Goal: Information Seeking & Learning: Learn about a topic

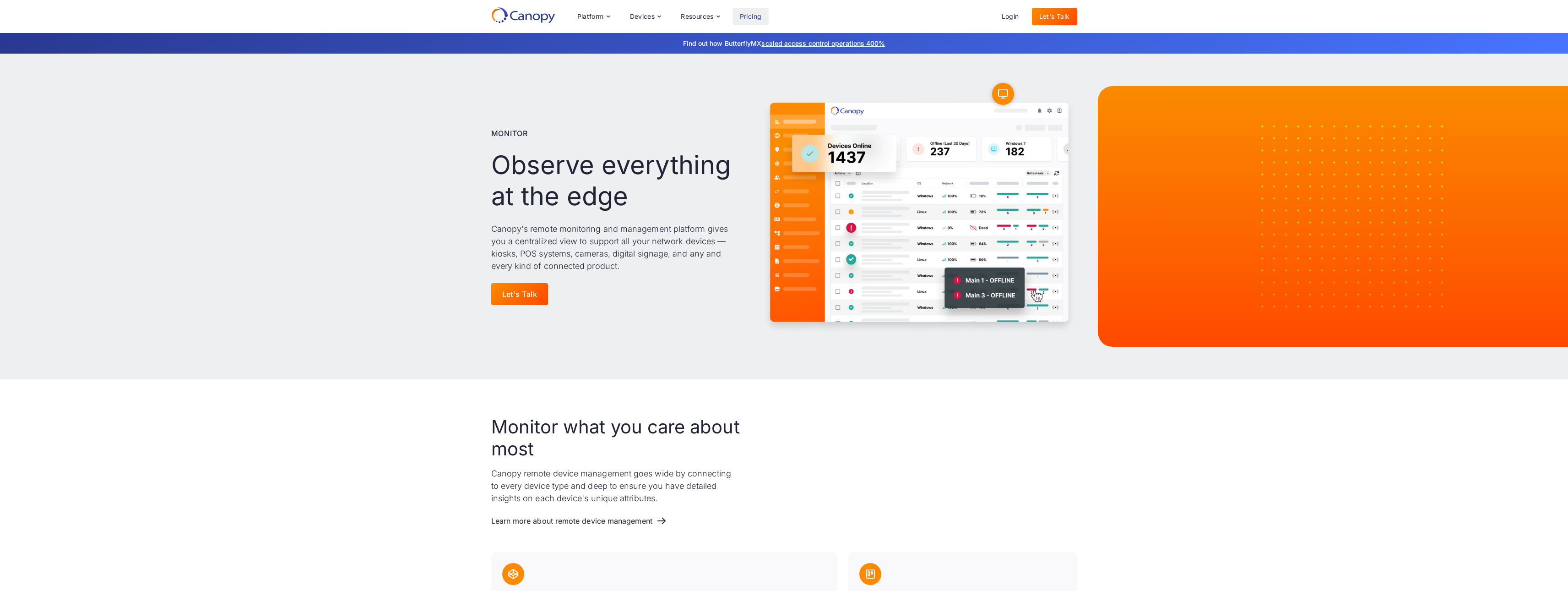
click at [756, 16] on link "Pricing" at bounding box center [750, 17] width 37 height 18
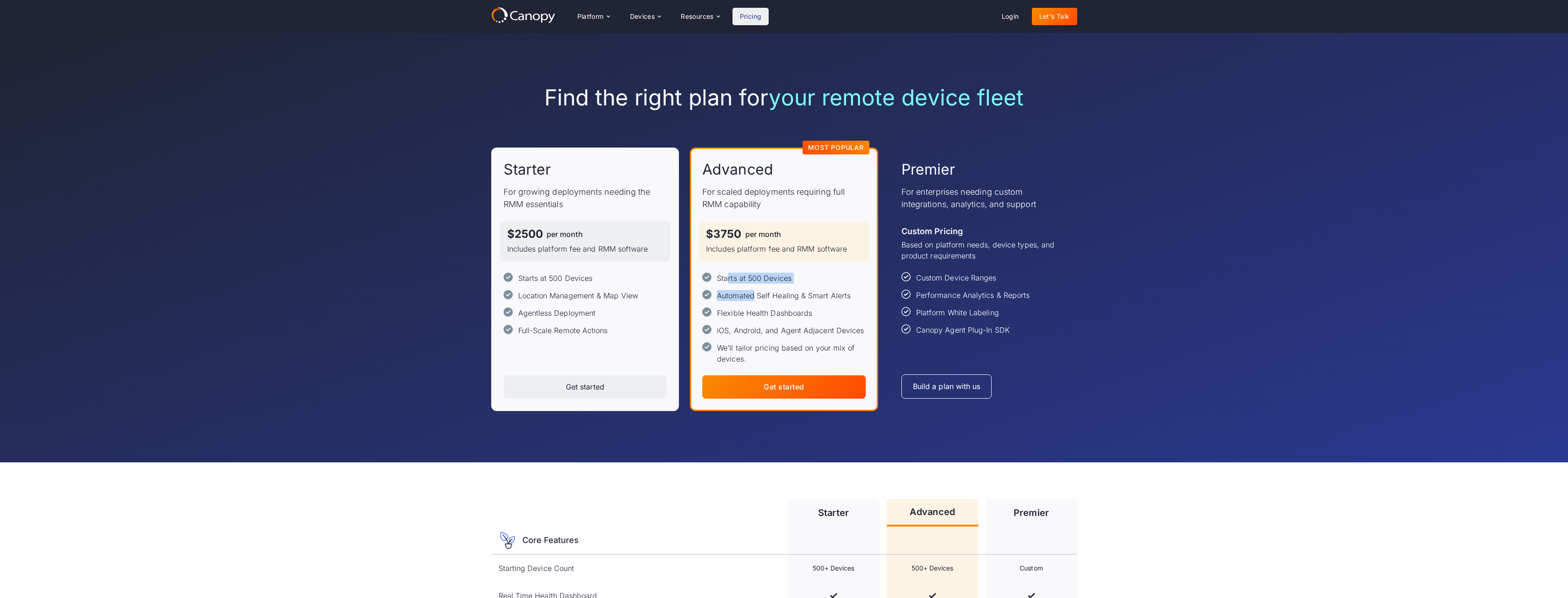
drag, startPoint x: 728, startPoint y: 279, endPoint x: 755, endPoint y: 299, distance: 33.6
click at [755, 299] on div "Starts at 500 Devices Automated Self Healing & Smart Alerts Flexible Health Das…" at bounding box center [784, 318] width 164 height 91
click at [573, 284] on div "Starts at 500 Devices" at bounding box center [555, 278] width 74 height 11
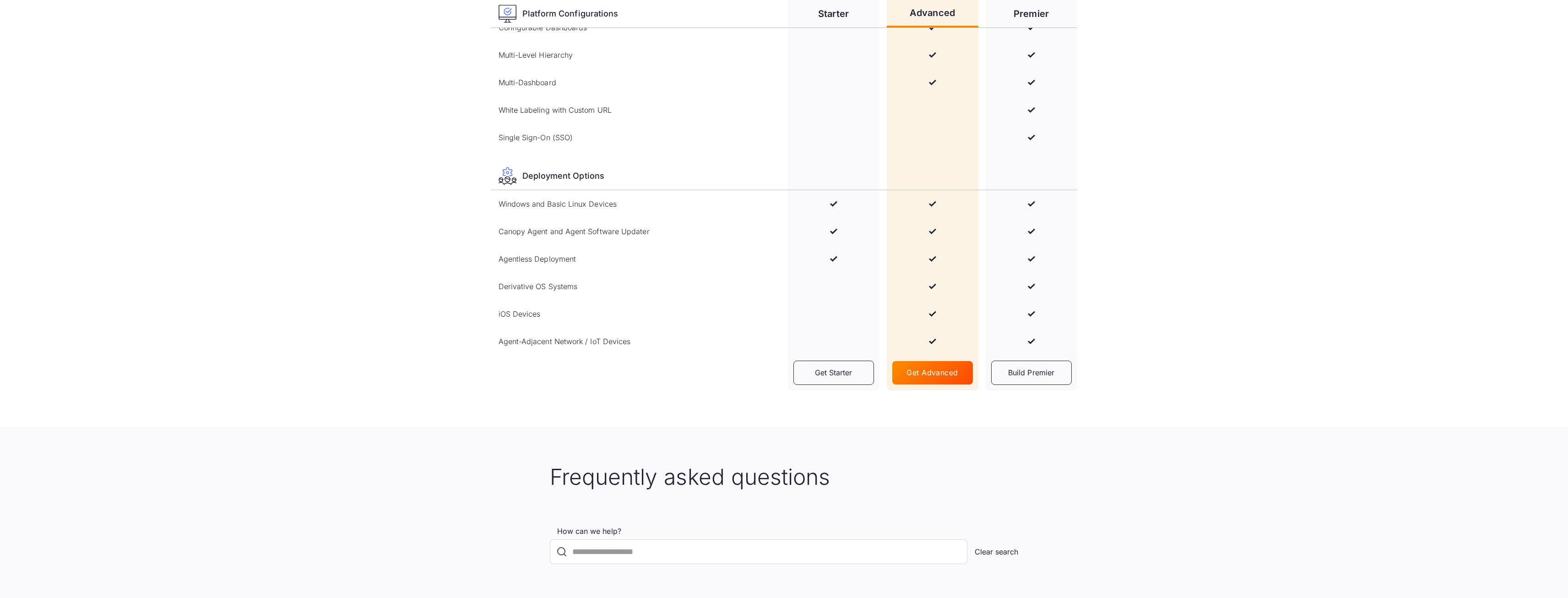
scroll to position [1237, 0]
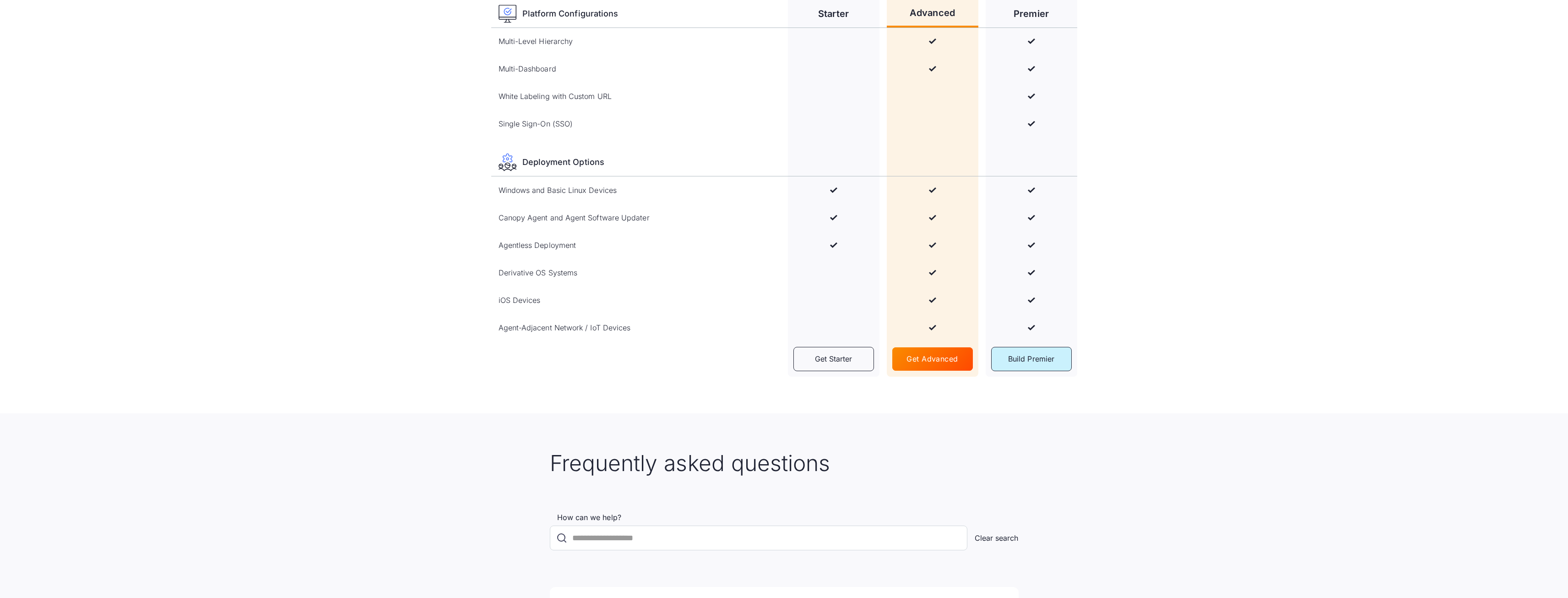
click at [1029, 367] on link "Build Premier" at bounding box center [1031, 359] width 80 height 24
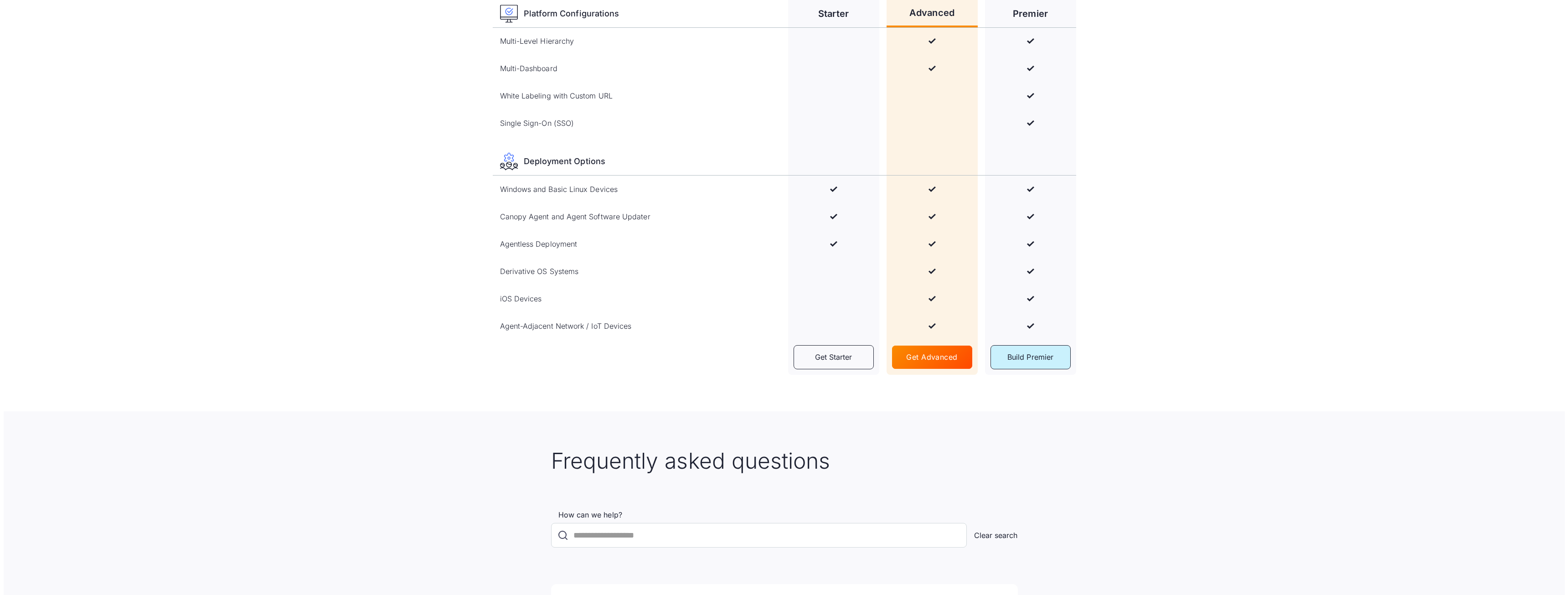
scroll to position [0, 0]
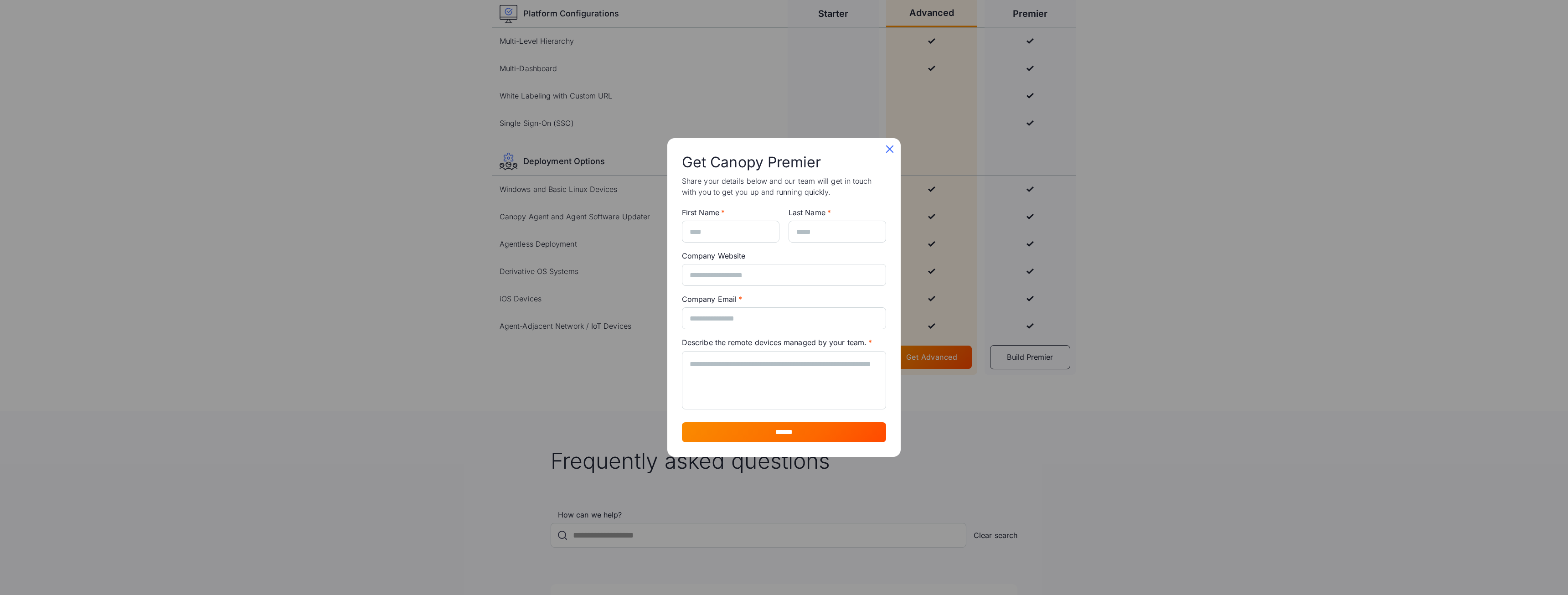
click at [889, 149] on icon at bounding box center [890, 149] width 8 height 8
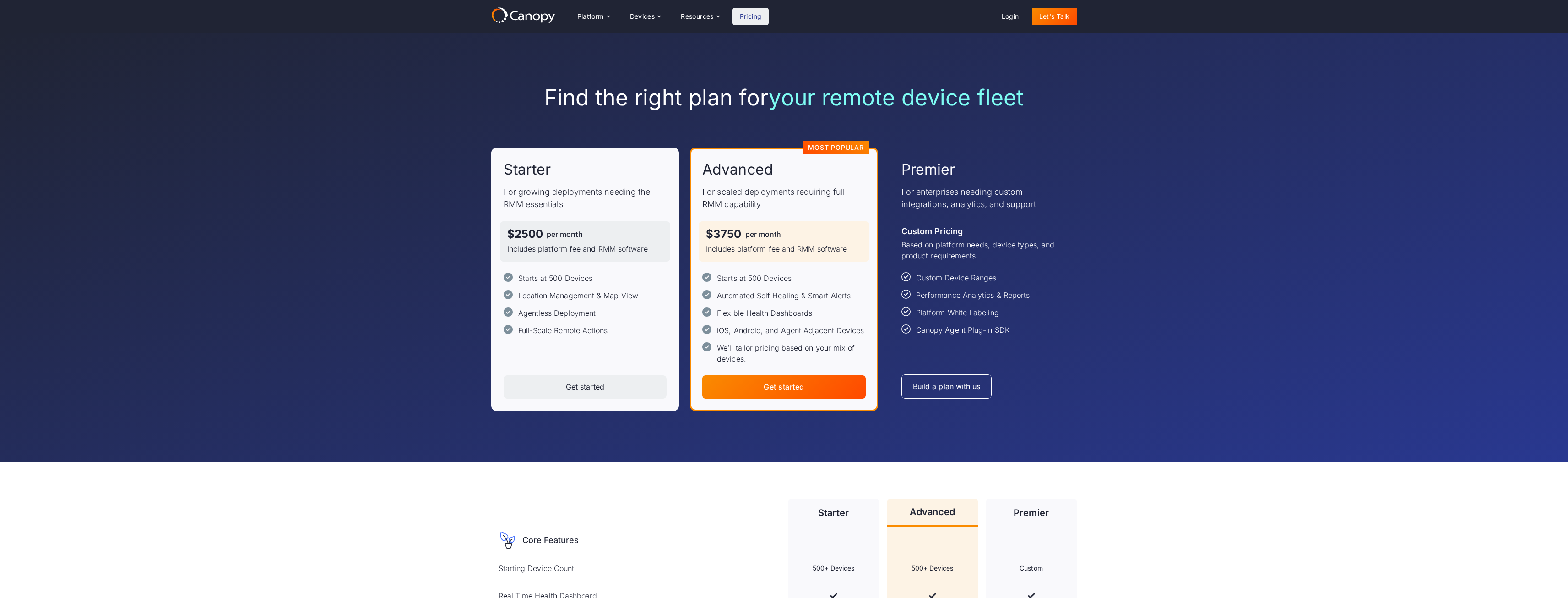
click at [799, 378] on div at bounding box center [784, 387] width 164 height 24
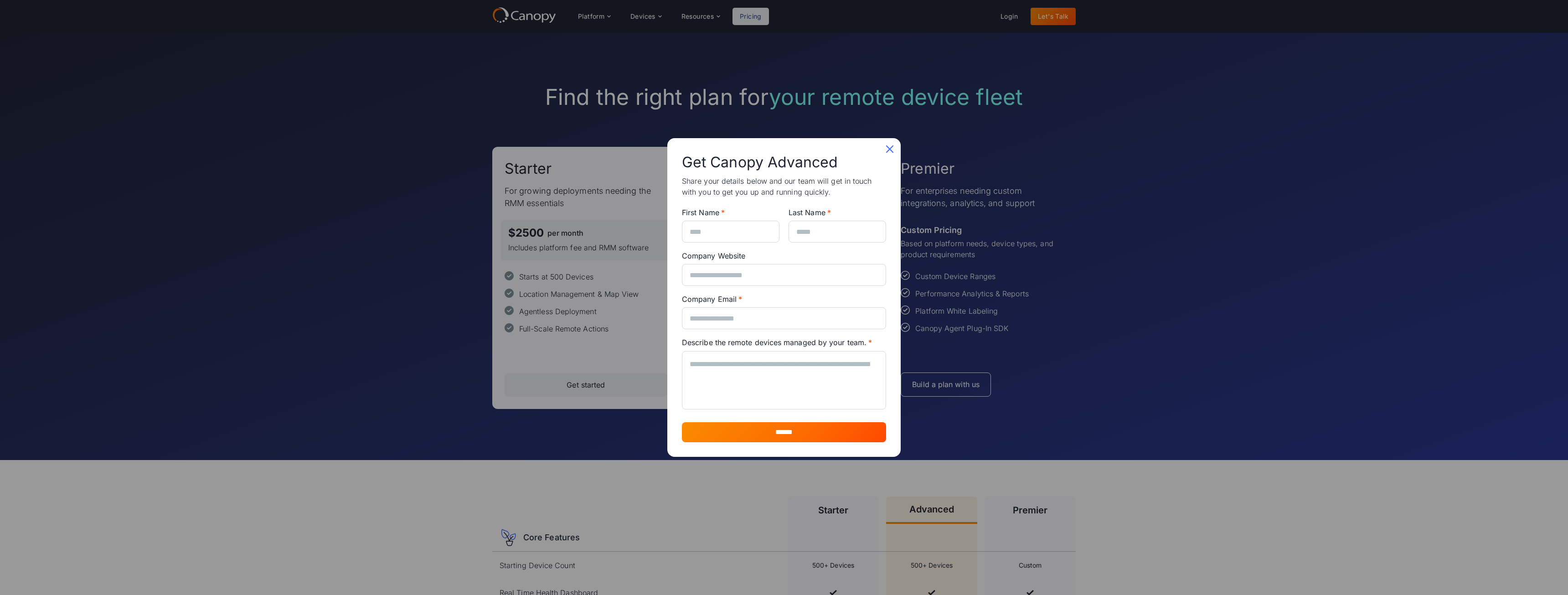
click at [894, 148] on icon at bounding box center [889, 149] width 15 height 15
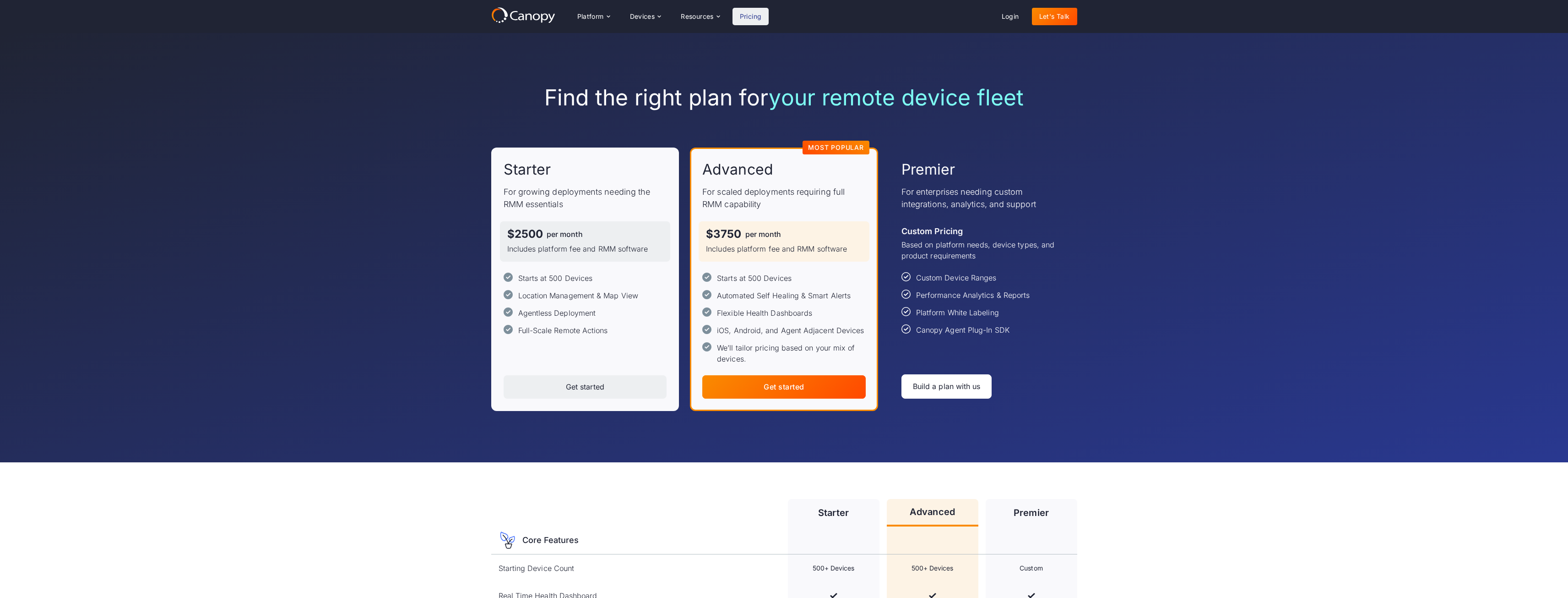
click at [958, 387] on div "Build a plan with us" at bounding box center [947, 386] width 67 height 9
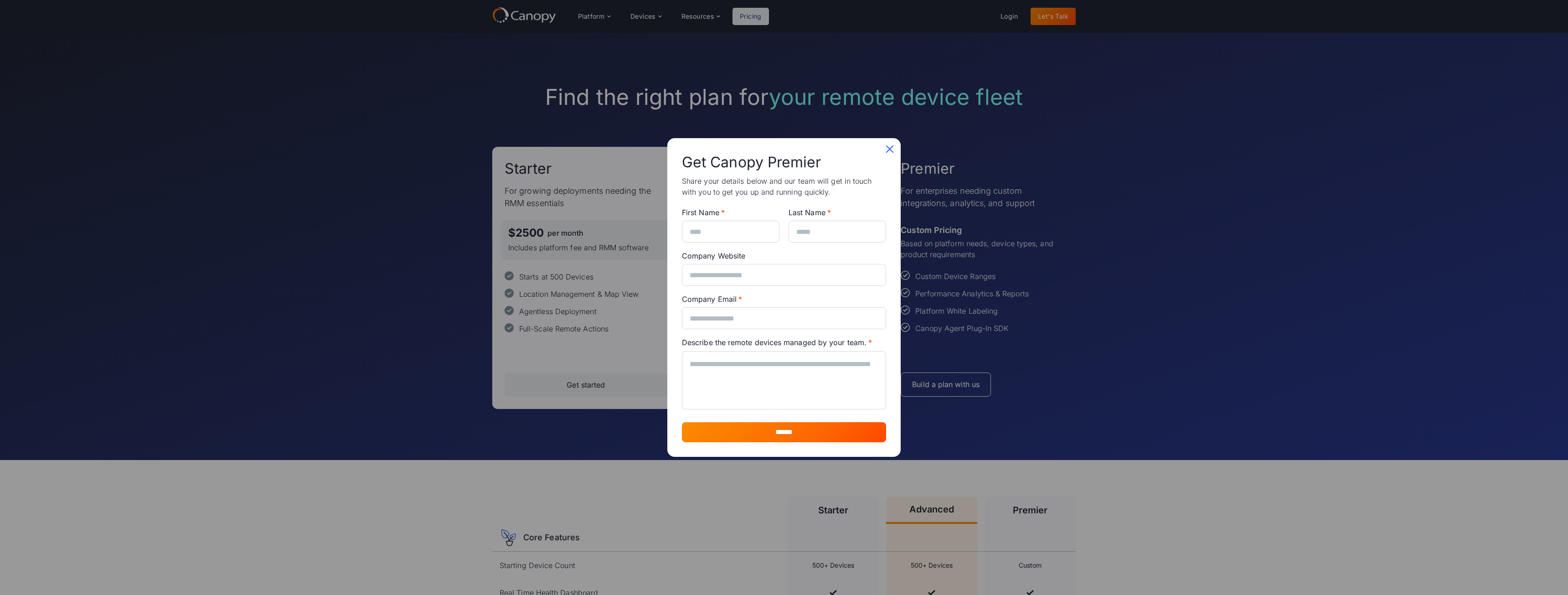
click at [890, 142] on icon at bounding box center [889, 149] width 15 height 15
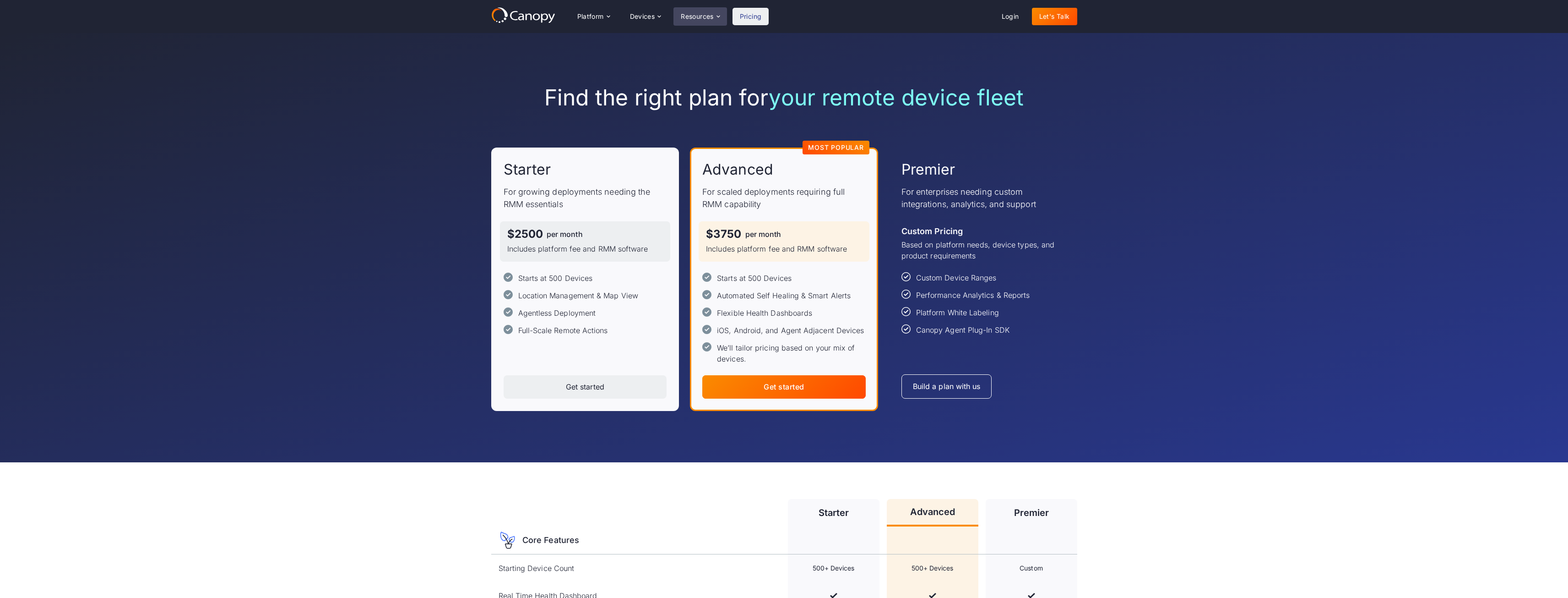
click at [704, 18] on div "Resources" at bounding box center [697, 16] width 33 height 6
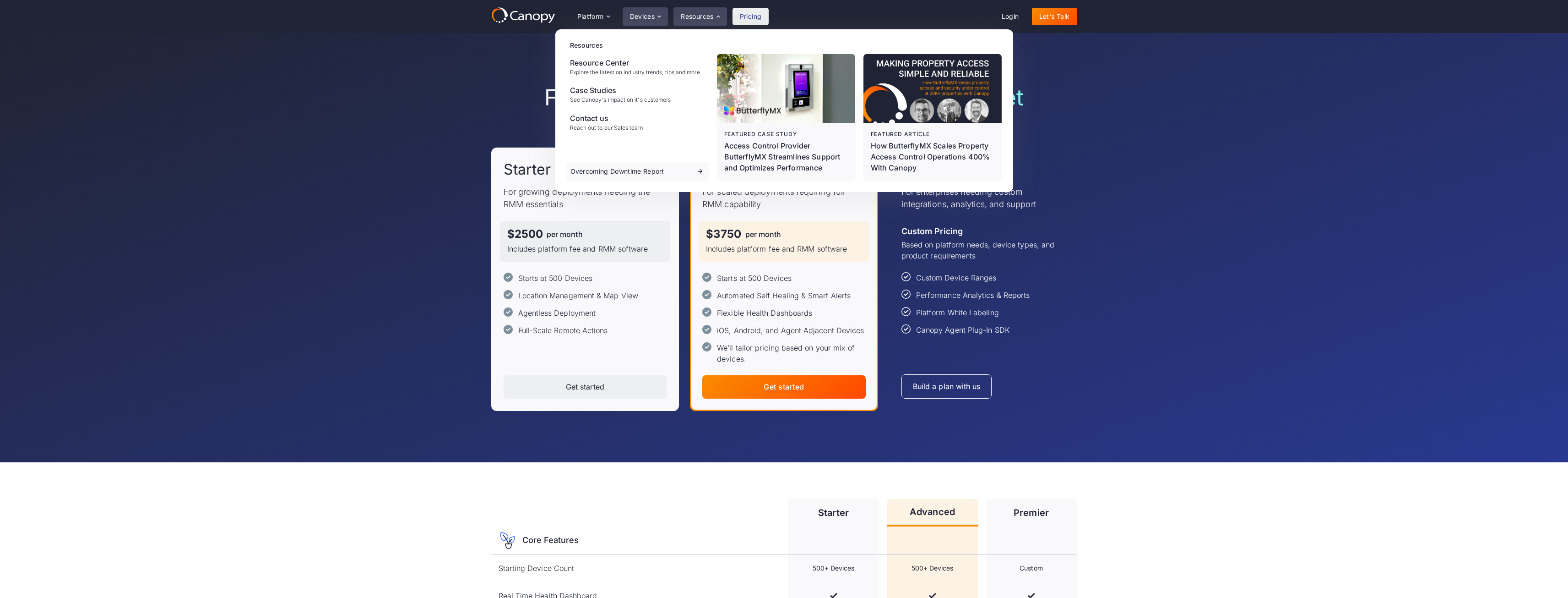
click at [649, 12] on div "Devices" at bounding box center [645, 16] width 46 height 18
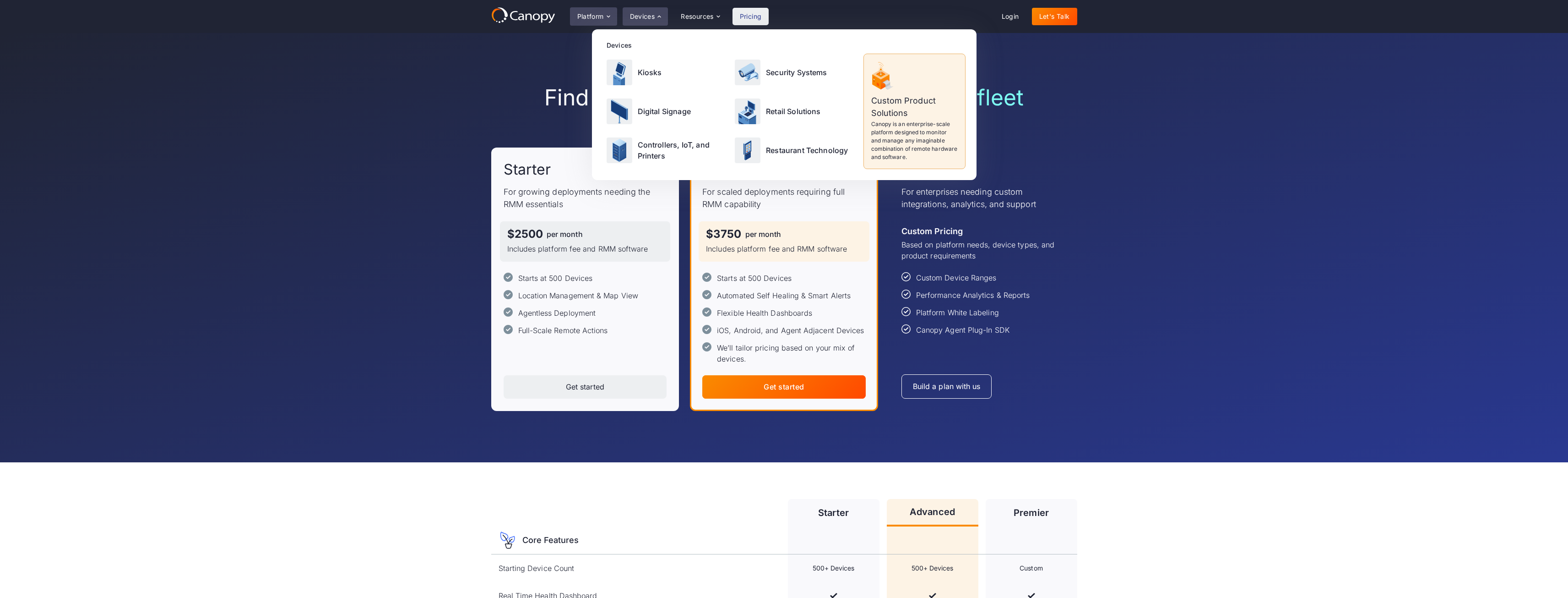
click at [607, 13] on icon at bounding box center [608, 16] width 7 height 7
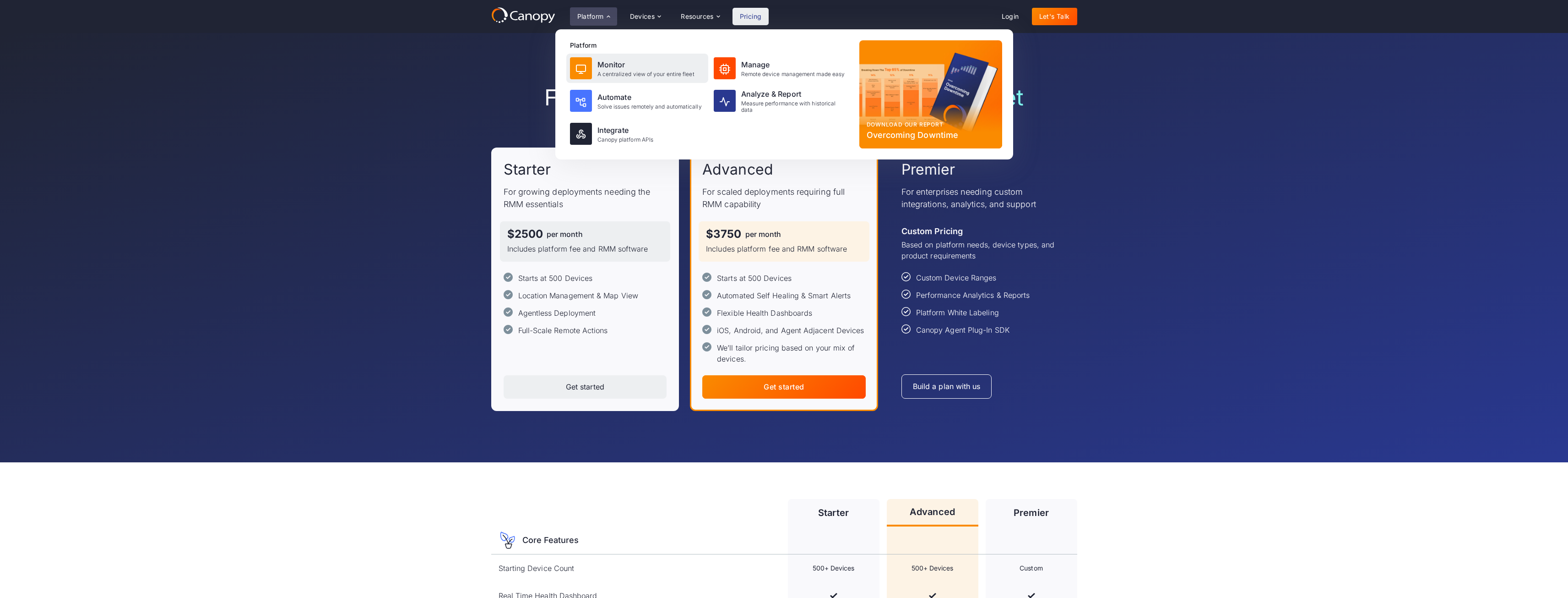
click at [646, 73] on div "A centralized view of your entire fleet" at bounding box center [646, 74] width 97 height 6
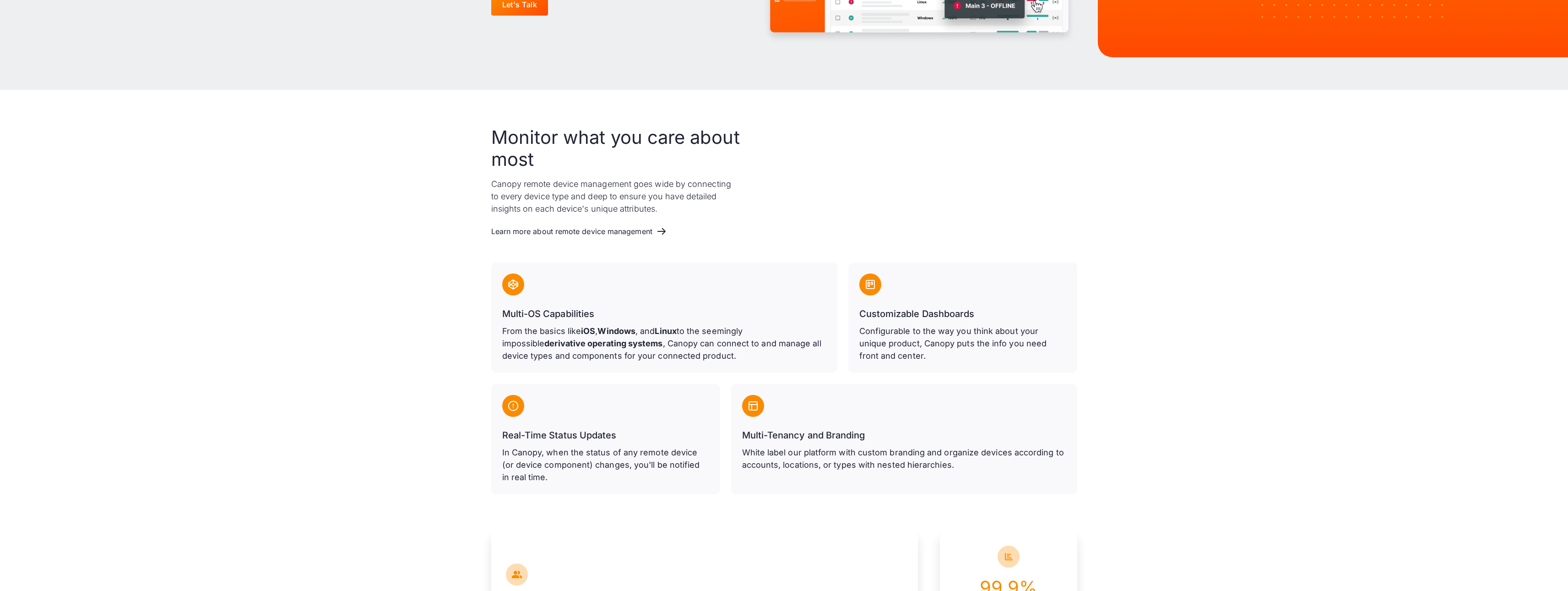
scroll to position [320, 0]
